Goal: Task Accomplishment & Management: Manage account settings

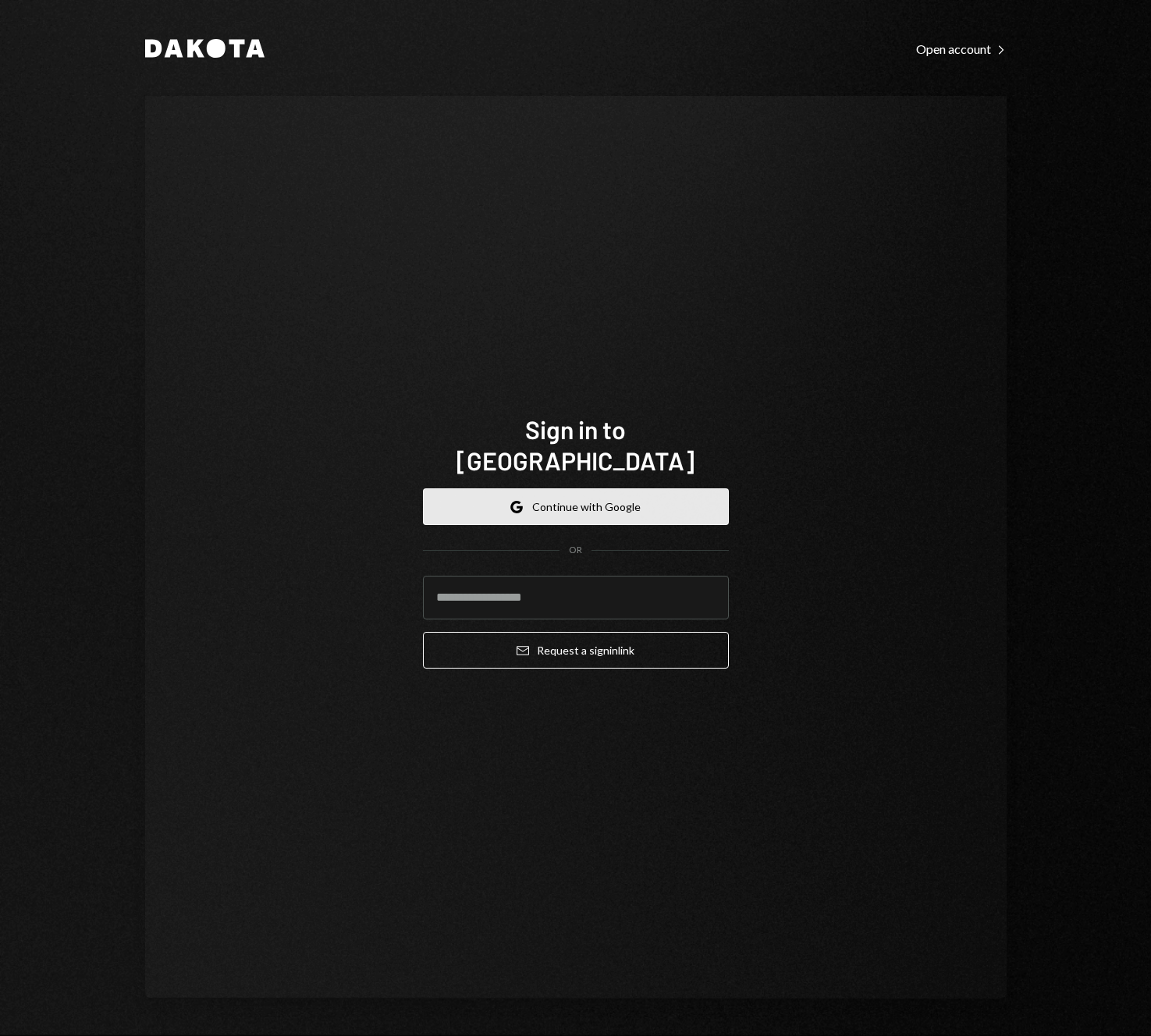
click at [588, 497] on button "Google Continue with Google" at bounding box center [576, 506] width 306 height 36
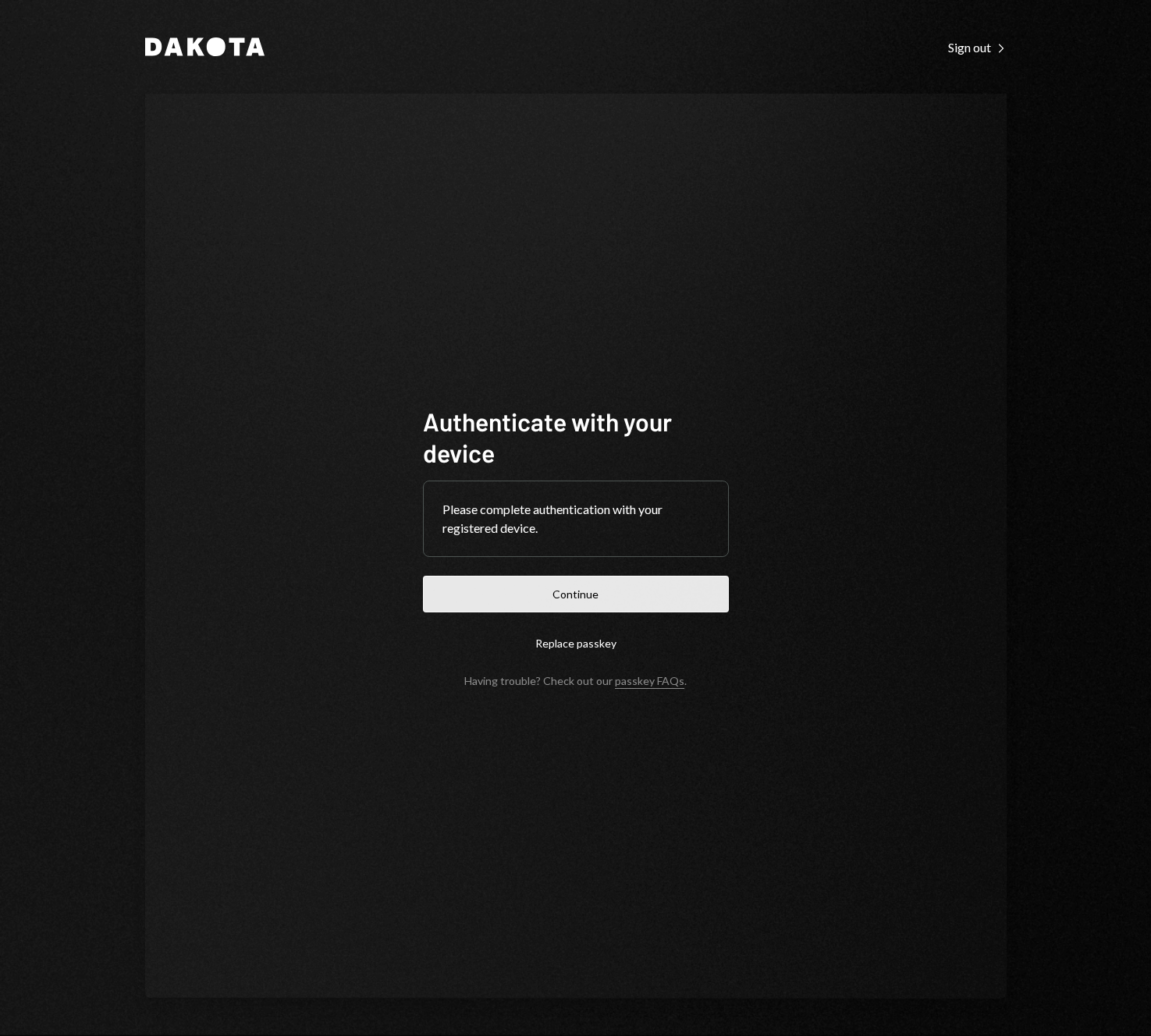
click at [625, 592] on button "Continue" at bounding box center [576, 593] width 306 height 36
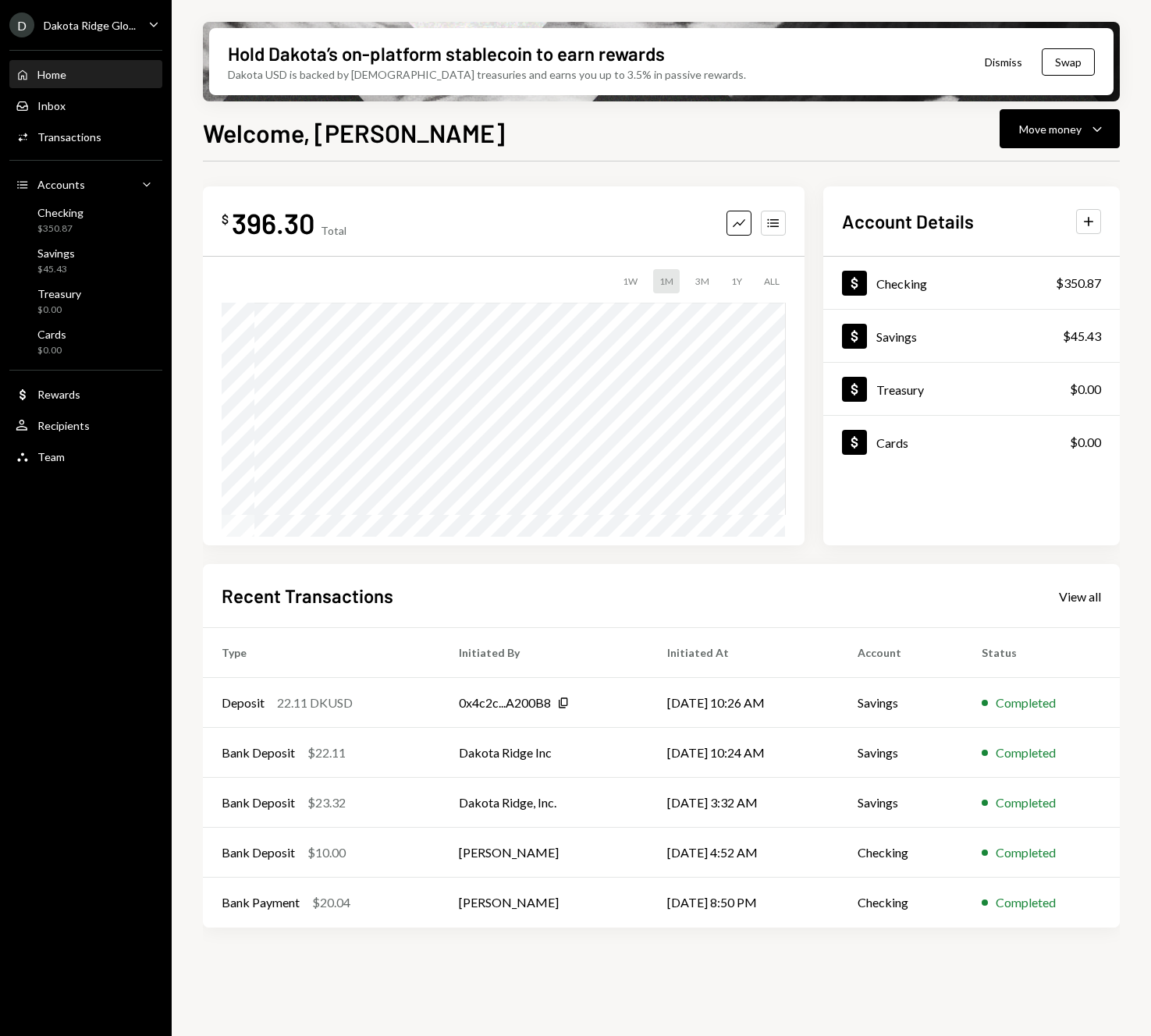
click at [150, 24] on icon "Caret Down" at bounding box center [153, 24] width 17 height 17
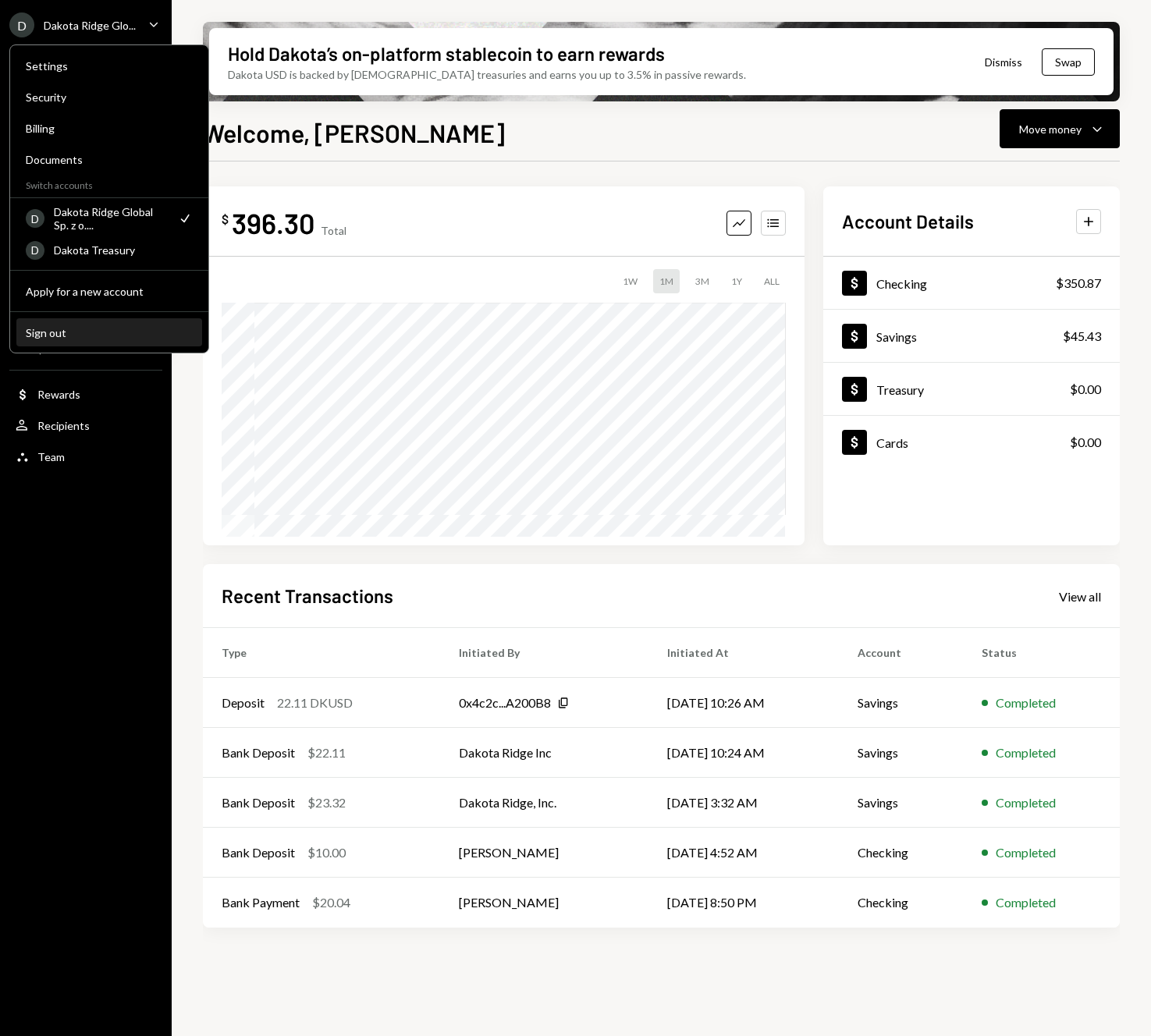
click at [102, 324] on button "Sign out" at bounding box center [108, 333] width 186 height 28
